Goal: Transaction & Acquisition: Purchase product/service

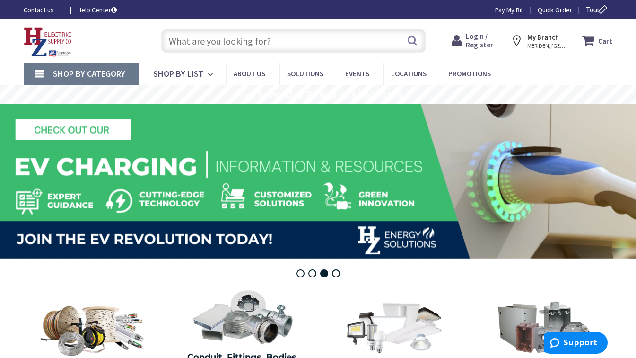
click at [545, 35] on strong "My Branch" at bounding box center [543, 37] width 32 height 9
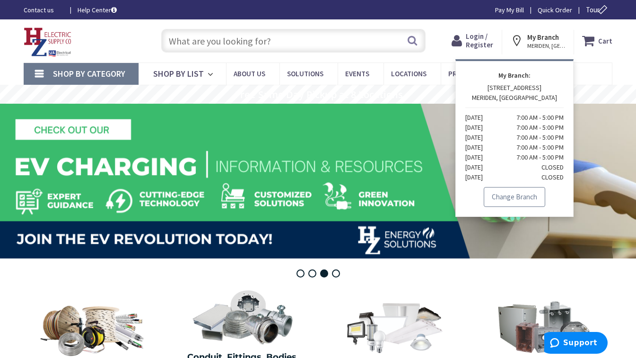
click at [516, 198] on link "Change Branch" at bounding box center [514, 197] width 61 height 20
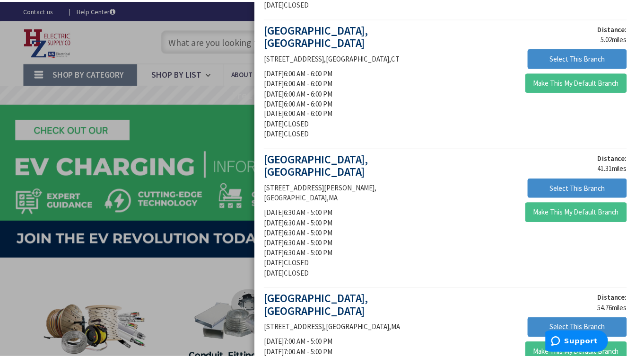
scroll to position [297, 0]
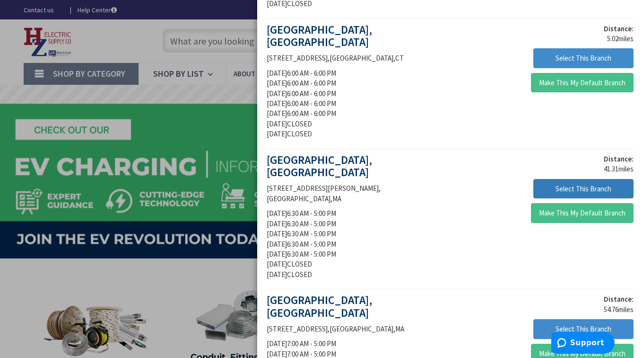
click at [568, 179] on button "Select This Branch" at bounding box center [584, 189] width 100 height 20
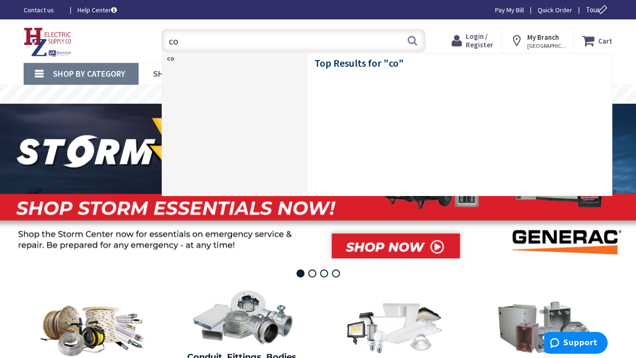
type input "c"
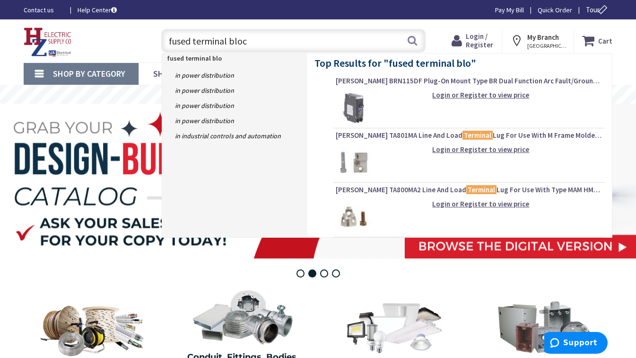
type input "fused terminal block"
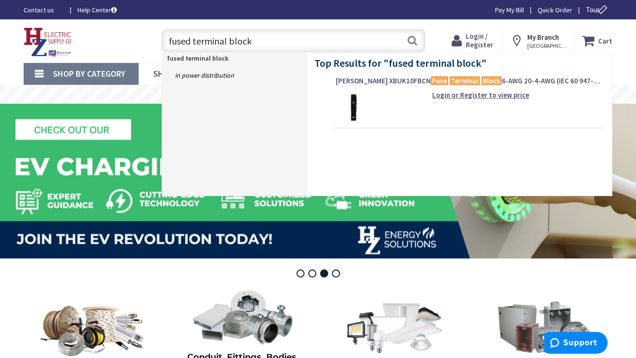
click at [273, 41] on input "fused terminal block" at bounding box center [293, 41] width 264 height 24
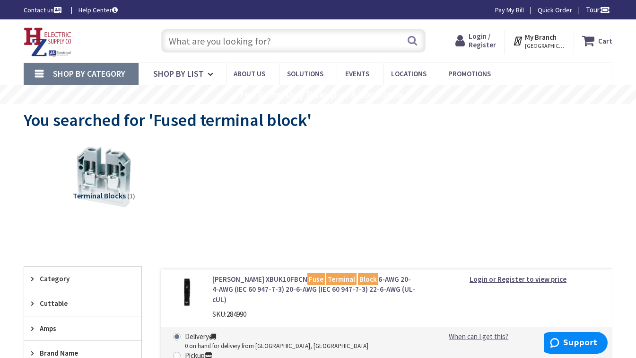
click at [293, 44] on input "text" at bounding box center [293, 41] width 264 height 24
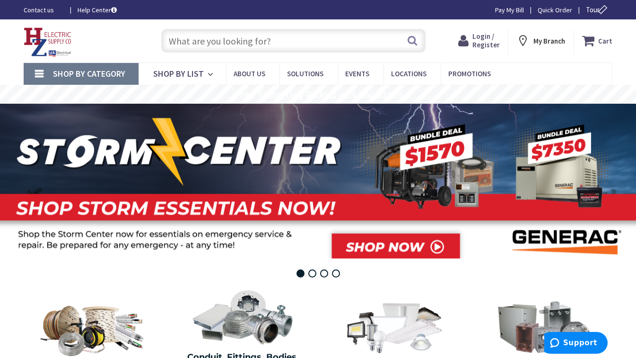
click at [216, 41] on input "text" at bounding box center [293, 41] width 264 height 24
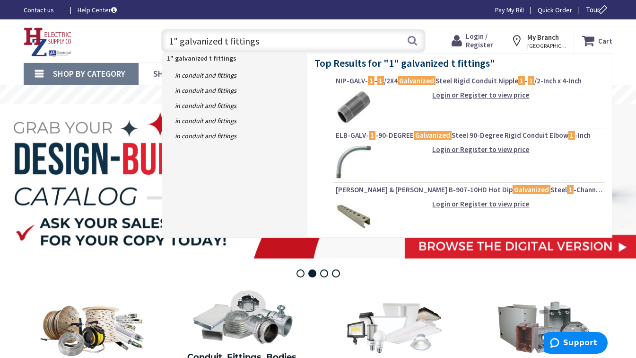
click at [227, 41] on input "1" galvanized t fittings" at bounding box center [293, 41] width 264 height 24
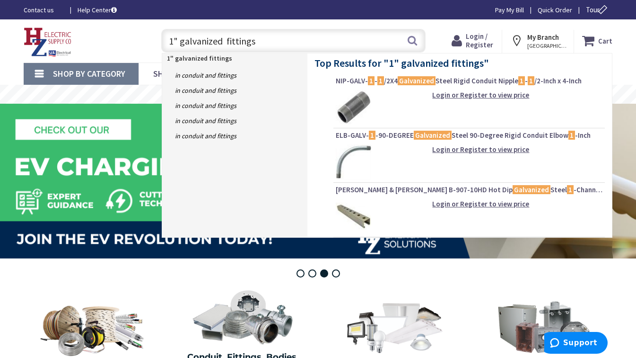
type input "1" galvanized T fittings"
click at [319, 44] on input "1" galvanized T fittings" at bounding box center [293, 41] width 264 height 24
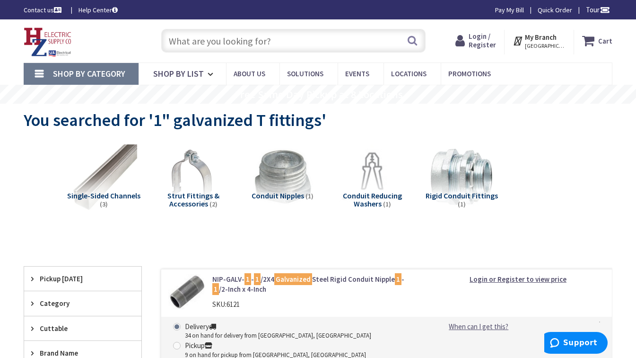
click at [241, 37] on input "text" at bounding box center [293, 41] width 264 height 24
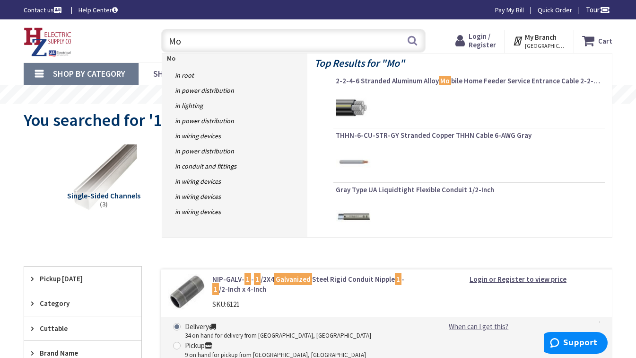
type input "M"
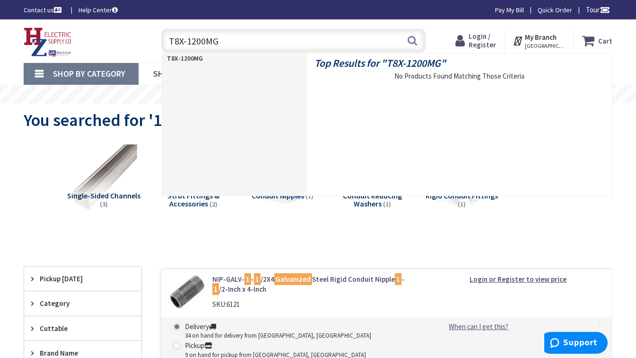
click at [195, 40] on input "T8X-1200MG" at bounding box center [293, 41] width 264 height 24
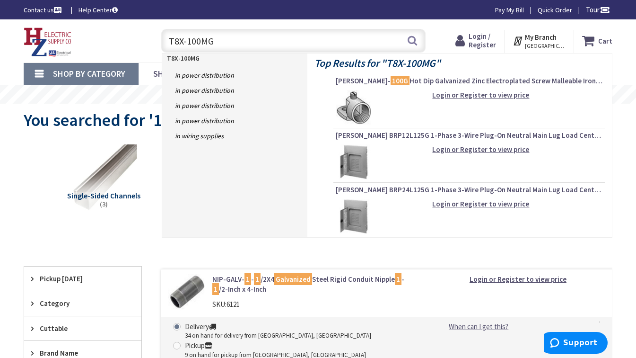
type input "T8X-100MG"
click at [263, 39] on input "T8X-100MG" at bounding box center [293, 41] width 264 height 24
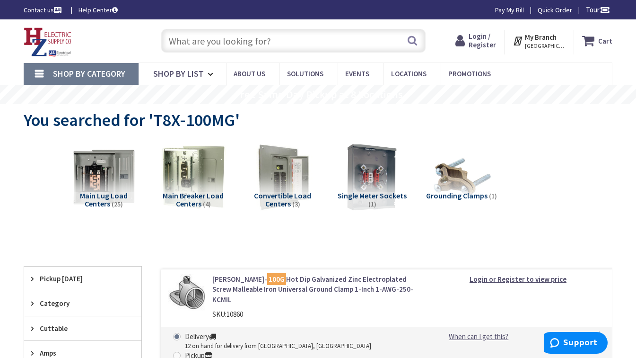
drag, startPoint x: 0, startPoint y: 0, endPoint x: 347, endPoint y: 171, distance: 387.1
